Goal: Information Seeking & Learning: Learn about a topic

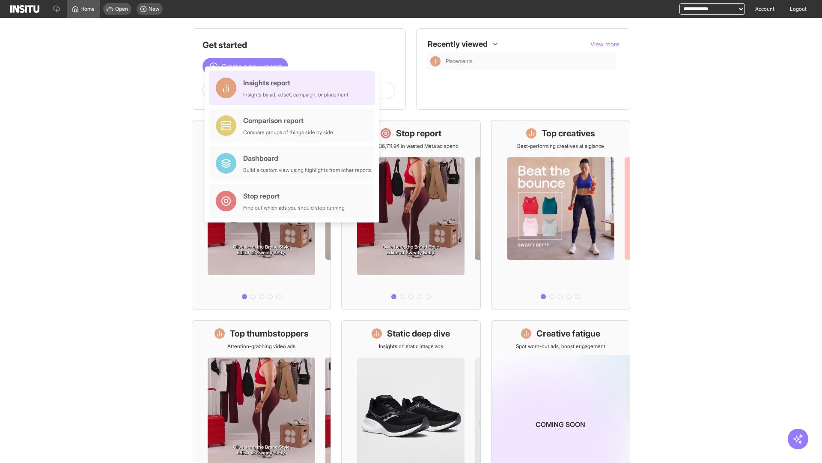
click at [294, 88] on div "Insights report Insights by ad, adset, campaign, or placement" at bounding box center [295, 88] width 105 height 21
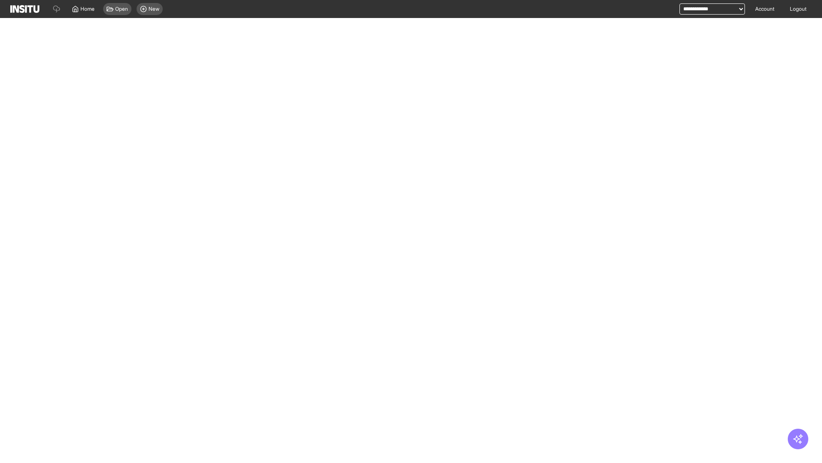
select select "**"
